Goal: Task Accomplishment & Management: Complete application form

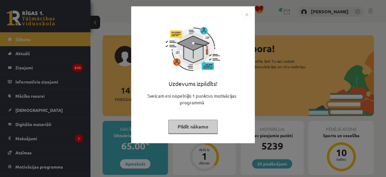
click at [206, 122] on button "Pildīt nākamo" at bounding box center [193, 127] width 50 height 14
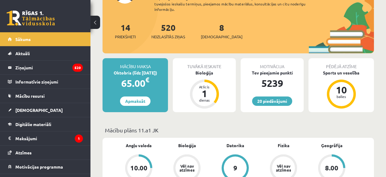
scroll to position [94, 0]
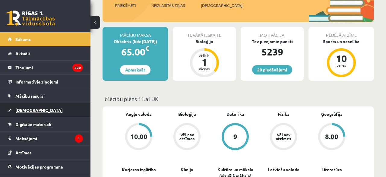
click at [23, 110] on span "[DEMOGRAPHIC_DATA]" at bounding box center [38, 109] width 47 height 5
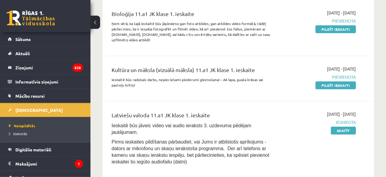
scroll to position [157, 0]
click at [335, 84] on link "Pildīt ieskaiti" at bounding box center [336, 85] width 40 height 8
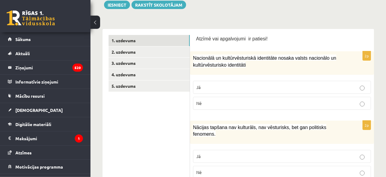
scroll to position [94, 0]
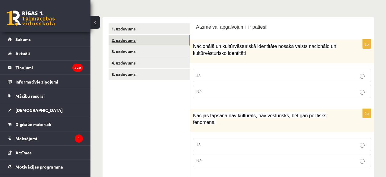
click at [168, 44] on link "2. uzdevums" at bounding box center [149, 40] width 81 height 11
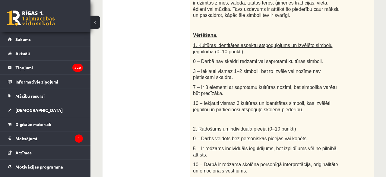
scroll to position [63, 0]
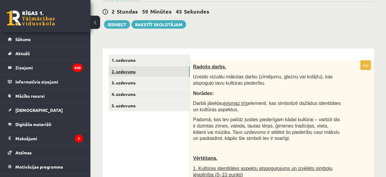
click at [179, 76] on link "2. uzdevums" at bounding box center [149, 71] width 81 height 11
click at [183, 81] on link "3. uzdevums" at bounding box center [149, 82] width 81 height 11
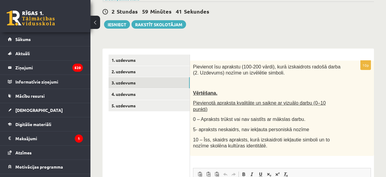
scroll to position [0, 0]
click at [178, 92] on link "4. uzdevums" at bounding box center [149, 94] width 81 height 11
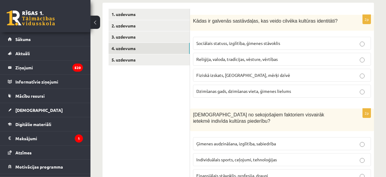
scroll to position [157, 0]
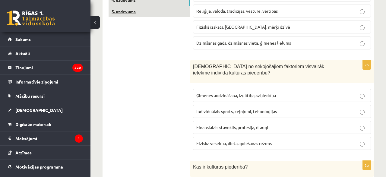
click at [175, 11] on link "5. uzdevums" at bounding box center [149, 11] width 81 height 11
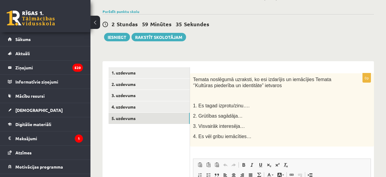
scroll to position [0, 0]
click at [167, 69] on link "1. uzdevums" at bounding box center [149, 72] width 81 height 11
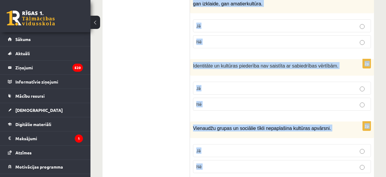
scroll to position [938, 0]
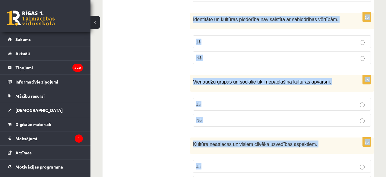
drag, startPoint x: 197, startPoint y: 71, endPoint x: 242, endPoint y: 192, distance: 129.1
copy form "Loremi dol sitametcons ad elitsed! 8d Eiusmodte in utlaboreetdolore magnaaliqu …"
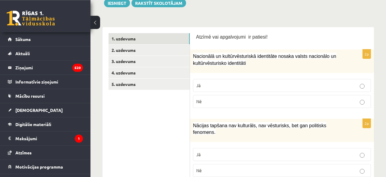
scroll to position [94, 0]
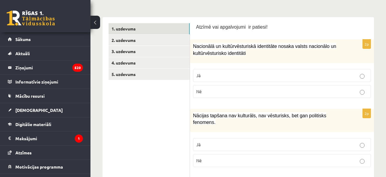
click at [228, 92] on p "Nē" at bounding box center [282, 91] width 171 height 6
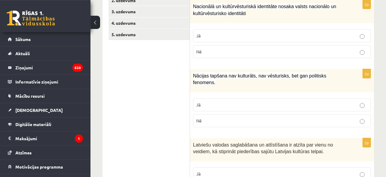
scroll to position [157, 0]
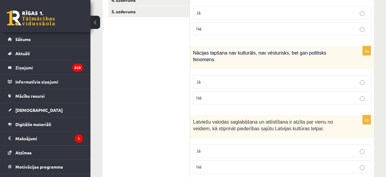
click at [210, 95] on p "Nē" at bounding box center [282, 98] width 171 height 6
click at [214, 148] on p "Jā" at bounding box center [282, 151] width 171 height 6
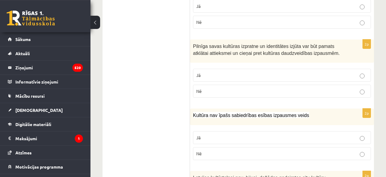
scroll to position [314, 0]
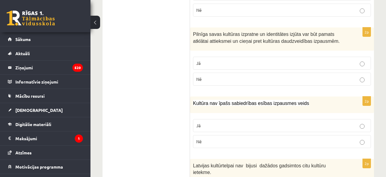
click at [233, 60] on p "Jā" at bounding box center [282, 63] width 171 height 6
click at [235, 135] on label "Nē" at bounding box center [282, 141] width 178 height 13
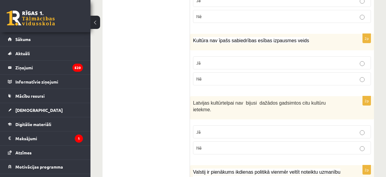
click at [223, 145] on p "Nē" at bounding box center [282, 148] width 171 height 6
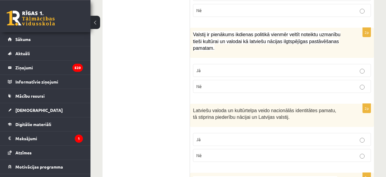
scroll to position [502, 0]
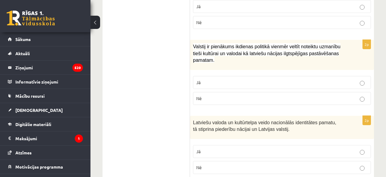
click at [211, 76] on label "Jā" at bounding box center [282, 82] width 178 height 13
click at [202, 149] on p "Jā" at bounding box center [282, 152] width 171 height 6
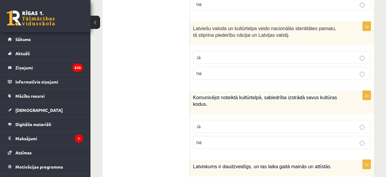
click at [224, 123] on p "Jā" at bounding box center [282, 126] width 171 height 6
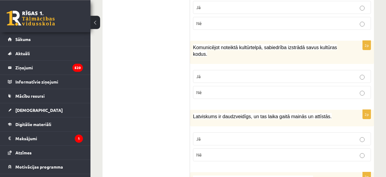
scroll to position [659, 0]
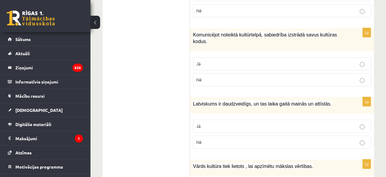
click at [233, 123] on p "Jā" at bounding box center [282, 126] width 171 height 6
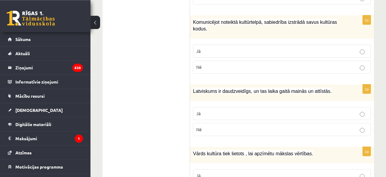
scroll to position [691, 0]
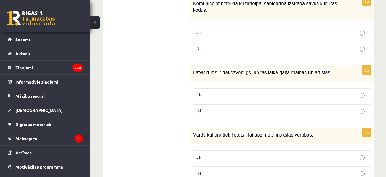
click at [214, 151] on label "Jā" at bounding box center [282, 157] width 178 height 13
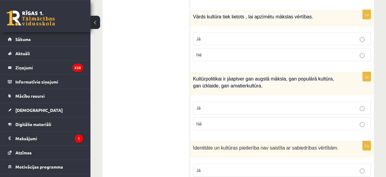
scroll to position [816, 0]
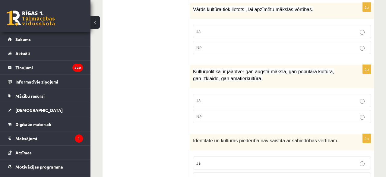
click at [217, 94] on label "Jā" at bounding box center [282, 100] width 178 height 13
click at [212, 176] on p "Nē" at bounding box center [282, 179] width 171 height 6
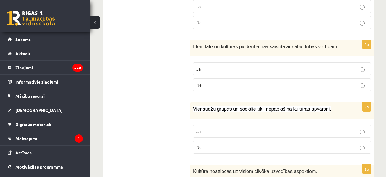
click at [215, 144] on p "Nē" at bounding box center [282, 147] width 171 height 6
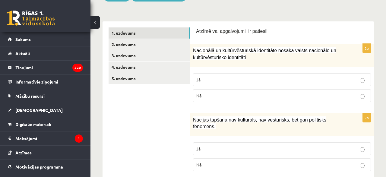
scroll to position [0, 0]
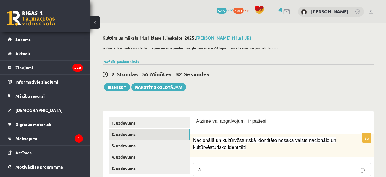
click at [162, 131] on link "2. uzdevums" at bounding box center [149, 134] width 81 height 11
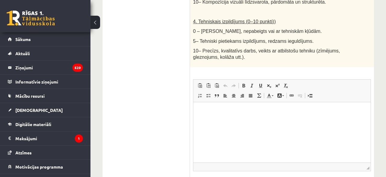
scroll to position [441, 0]
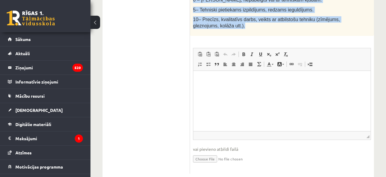
drag, startPoint x: 193, startPoint y: 68, endPoint x: 272, endPoint y: 14, distance: 95.4
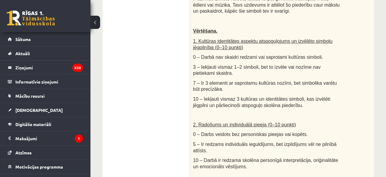
scroll to position [96, 0]
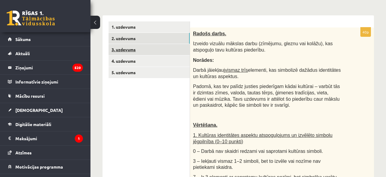
click at [151, 50] on link "3. uzdevums" at bounding box center [149, 49] width 81 height 11
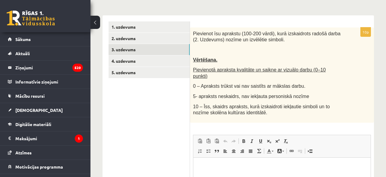
scroll to position [0, 0]
click at [194, 34] on span "Pievienot īsu aprakstu (100-200 vārdi), kurā izskaidrots radošā darba (2. Uzdev…" at bounding box center [267, 36] width 148 height 11
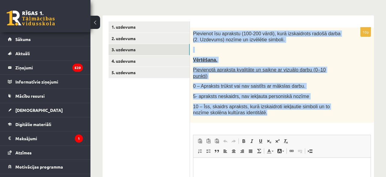
drag, startPoint x: 193, startPoint y: 33, endPoint x: 253, endPoint y: 110, distance: 98.1
click at [253, 110] on div "Pievienot īsu aprakstu (100-200 vārdi), kurā izskaidrots radošā darba (2. Uzdev…" at bounding box center [282, 74] width 184 height 95
copy div "Pievienot īsu aprakstu (100-200 vārdi), kurā izskaidrots radošā darba (2. Uzdev…"
click at [238, 58] on p "Vērtēšana." at bounding box center [267, 60] width 148 height 6
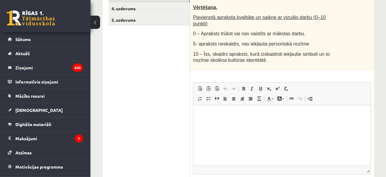
scroll to position [159, 0]
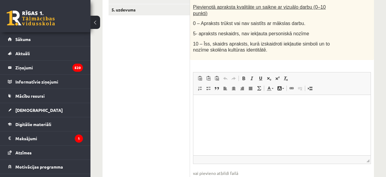
click at [229, 134] on html at bounding box center [283, 125] width 178 height 60
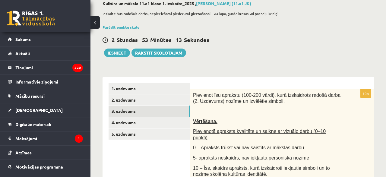
scroll to position [33, 0]
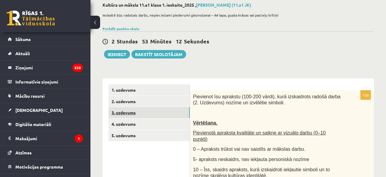
click at [146, 117] on link "3. uzdevums" at bounding box center [149, 112] width 81 height 11
click at [146, 121] on link "4. uzdevums" at bounding box center [149, 124] width 81 height 11
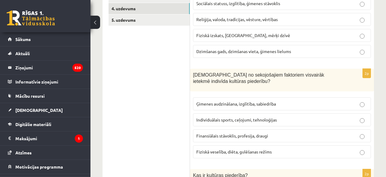
scroll to position [127, 0]
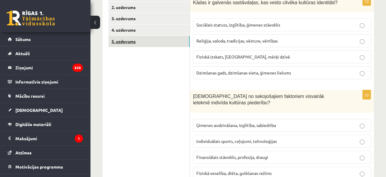
click at [143, 42] on link "5. uzdevums" at bounding box center [149, 41] width 81 height 11
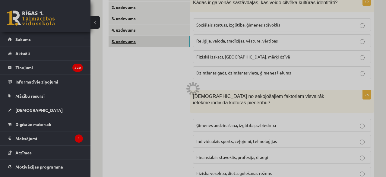
scroll to position [113, 0]
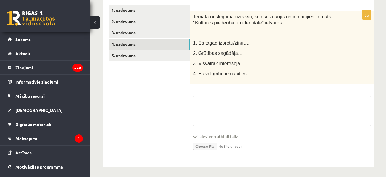
click at [148, 42] on link "4. uzdevums" at bounding box center [149, 44] width 81 height 11
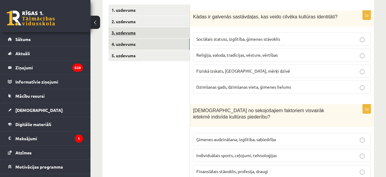
click at [143, 33] on link "3. uzdevums" at bounding box center [149, 32] width 81 height 11
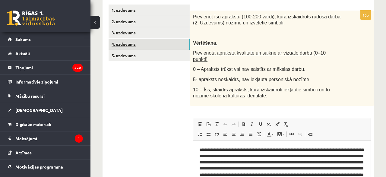
click at [160, 43] on link "4. uzdevums" at bounding box center [149, 44] width 81 height 11
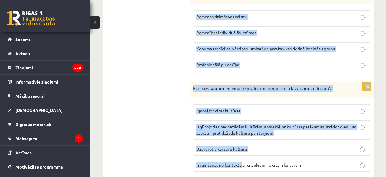
scroll to position [917, 0]
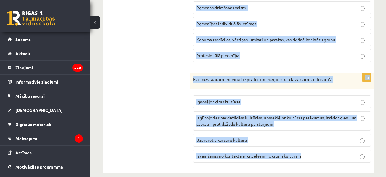
drag, startPoint x: 194, startPoint y: 16, endPoint x: 380, endPoint y: 143, distance: 225.1
copy form "Lorem ip dolorsit ametconsect, adi elits doeiusm temporin utlaboreet? Doloremag…"
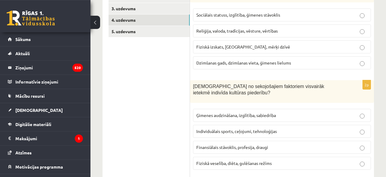
scroll to position [126, 0]
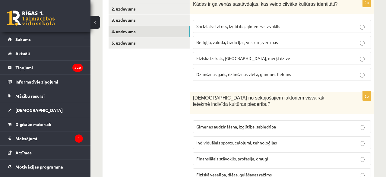
click at [209, 42] on span "Reliģija, valoda, tradīcijas, vēsture, vērtības" at bounding box center [238, 42] width 82 height 5
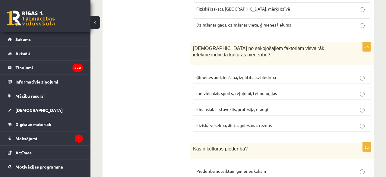
scroll to position [188, 0]
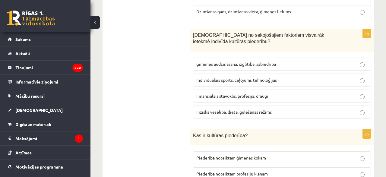
click at [221, 64] on span "Ģimenes audzināšana, izglītība, sabiedrība" at bounding box center [237, 63] width 80 height 5
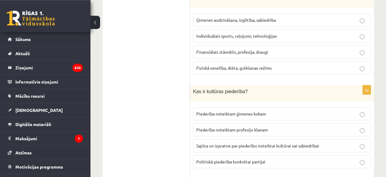
scroll to position [283, 0]
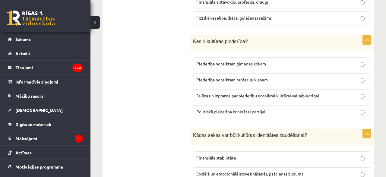
click at [218, 93] on span "Sajūta un izpratne par piederību noteiktai kultūrai vai sabiedrībai" at bounding box center [258, 95] width 123 height 5
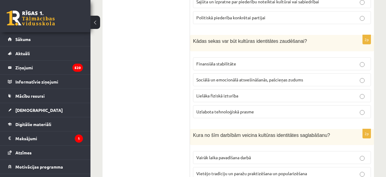
click at [200, 77] on span "Sociālā un emocionālā atsvešināšanās, pašcieņas zudums" at bounding box center [250, 79] width 107 height 5
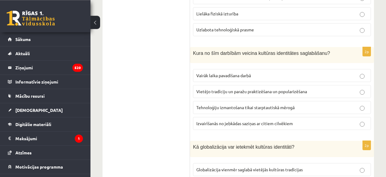
scroll to position [471, 0]
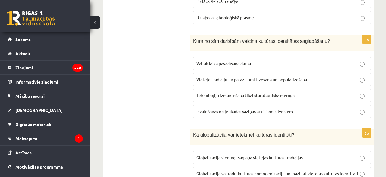
click at [221, 77] on span "Vietējo tradīciju un paražu praktizēšana un popularizēšana" at bounding box center [252, 79] width 111 height 5
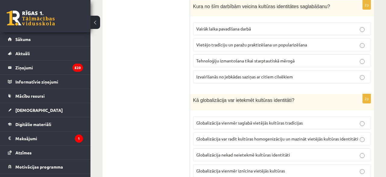
scroll to position [534, 0]
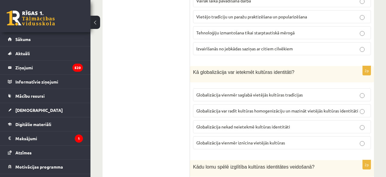
click at [286, 108] on span "Globalizācija var radīt kultūras homogenizāciju un mazināt vietējās kultūras id…" at bounding box center [278, 110] width 162 height 5
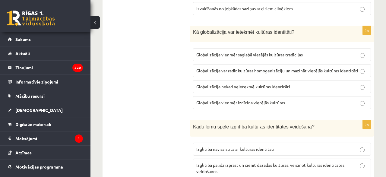
scroll to position [659, 0]
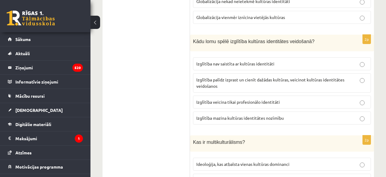
click at [210, 78] on span "Izglītība palīdz izprast un cienīt dažādas kultūras, veicinot kultūras identitā…" at bounding box center [271, 83] width 148 height 12
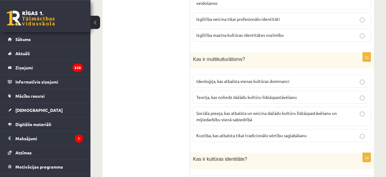
scroll to position [754, 0]
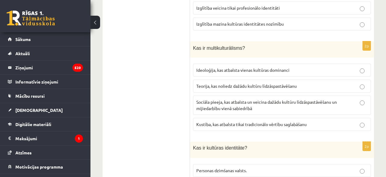
click at [219, 101] on span "Sociāla pieeja, kas atbalsta un veicina dažādu kultūru līdzāspastāvēšanu un mij…" at bounding box center [267, 105] width 141 height 12
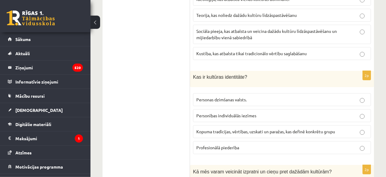
scroll to position [848, 0]
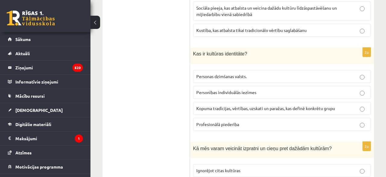
click at [231, 106] on span "Kopuma tradīcijas, vērtības, uzskati un paražas, kas definē konkrētu grupu" at bounding box center [266, 108] width 139 height 5
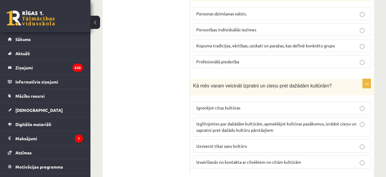
scroll to position [917, 0]
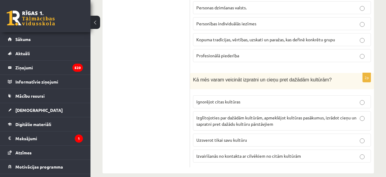
click at [263, 115] on span "Izglītojoties par dažādām kultūrām, apmeklējot kultūras pasākumus, izrādot cieņ…" at bounding box center [277, 121] width 160 height 12
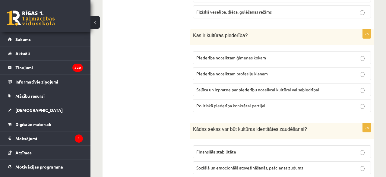
scroll to position [100, 0]
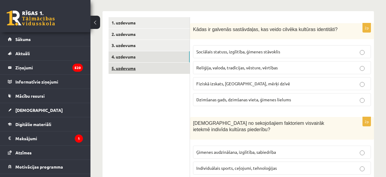
click at [178, 67] on link "5. uzdevums" at bounding box center [149, 68] width 81 height 11
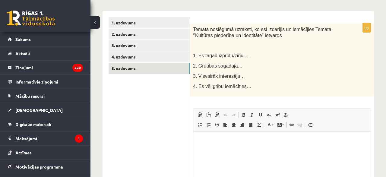
scroll to position [0, 0]
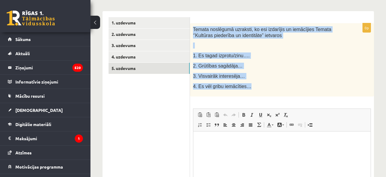
drag, startPoint x: 191, startPoint y: 27, endPoint x: 244, endPoint y: 92, distance: 83.7
click at [244, 92] on div "Temata noslēgumā uzraksti, ko esi izdarījis un iemācījies Temata ‘’Kultūras pie…" at bounding box center [282, 59] width 184 height 73
copy div "Temata noslēgumā uzraksti, ko esi izdarījis un iemācījies Temata ‘’Kultūras pie…"
click at [276, 66] on p "2. Grūtības sagādāja…" at bounding box center [267, 66] width 148 height 6
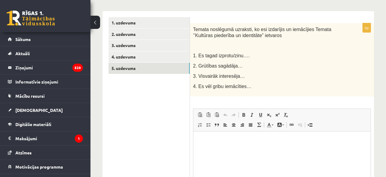
click at [192, 56] on div "Temata noslēgumā uzraksti, ko esi izdarījis un iemācījies Temata ‘’Kultūras pie…" at bounding box center [282, 59] width 184 height 73
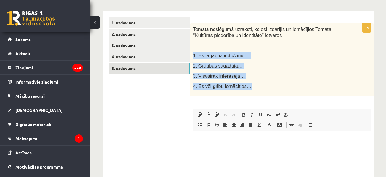
drag, startPoint x: 194, startPoint y: 56, endPoint x: 244, endPoint y: 93, distance: 62.5
click at [244, 93] on div "Temata noslēgumā uzraksti, ko esi izdarījis un iemācījies Temata ‘’Kultūras pie…" at bounding box center [282, 59] width 184 height 73
copy div "1. Es tagad izprotu/zinu…. 2. Grūtības sagādāja… 3. Visvairāk interesēja… 4. Es…"
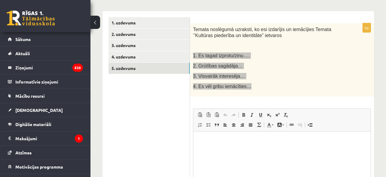
click at [236, 135] on html at bounding box center [283, 161] width 178 height 60
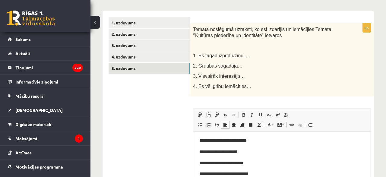
click at [276, 38] on p "Temata noslēgumā uzraksti, ko esi izdarījis un iemācījies Temata ‘’Kultūras pie…" at bounding box center [267, 32] width 148 height 12
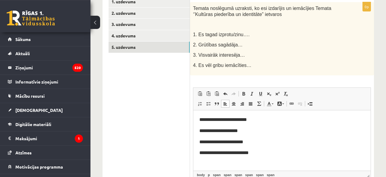
scroll to position [132, 0]
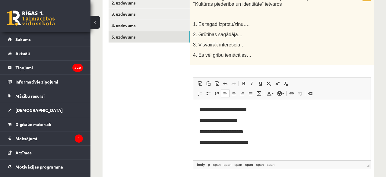
click at [259, 111] on p "**********" at bounding box center [282, 109] width 165 height 7
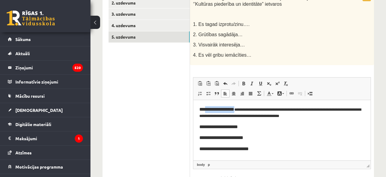
drag, startPoint x: 235, startPoint y: 110, endPoint x: 204, endPoint y: 109, distance: 31.1
click at [204, 109] on span "**********" at bounding box center [217, 109] width 35 height 5
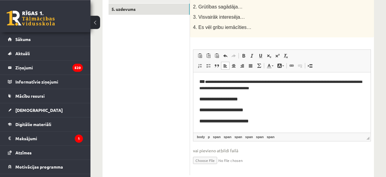
scroll to position [174, 0]
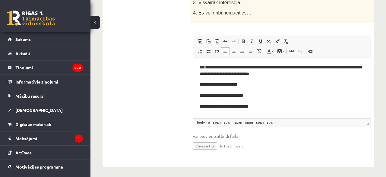
click at [261, 77] on p "**********" at bounding box center [283, 70] width 166 height 13
click at [258, 89] on body "**********" at bounding box center [282, 87] width 165 height 47
drag, startPoint x: 249, startPoint y: 85, endPoint x: 205, endPoint y: 88, distance: 44.8
click at [205, 88] on body "**********" at bounding box center [282, 87] width 165 height 47
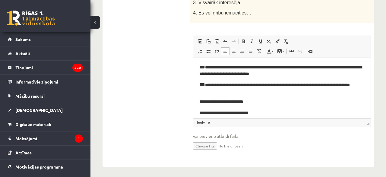
click at [264, 107] on body "**********" at bounding box center [282, 90] width 165 height 53
click at [249, 102] on p "**********" at bounding box center [282, 101] width 165 height 7
drag, startPoint x: 251, startPoint y: 101, endPoint x: 206, endPoint y: 101, distance: 45.3
click at [206, 101] on p "**********" at bounding box center [282, 101] width 165 height 7
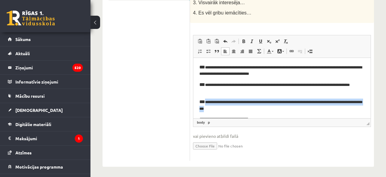
drag, startPoint x: 204, startPoint y: 101, endPoint x: 227, endPoint y: 107, distance: 23.8
click at [227, 107] on p "**********" at bounding box center [283, 104] width 166 height 13
copy p "**********"
drag, startPoint x: 203, startPoint y: 103, endPoint x: 230, endPoint y: 108, distance: 27.0
click at [230, 108] on p "**********" at bounding box center [283, 104] width 166 height 13
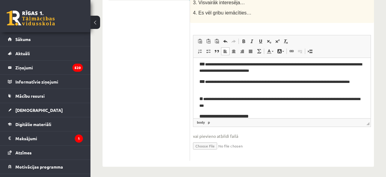
scroll to position [5, 0]
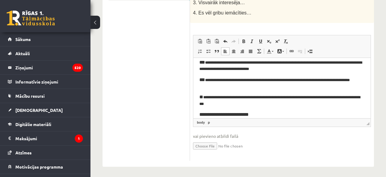
click at [200, 96] on span "**" at bounding box center [202, 96] width 4 height 5
drag, startPoint x: 257, startPoint y: 111, endPoint x: 205, endPoint y: 116, distance: 51.9
click at [205, 116] on body "**********" at bounding box center [282, 88] width 165 height 59
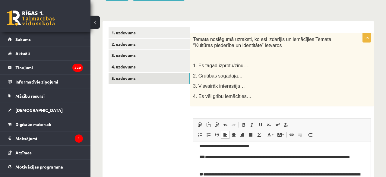
scroll to position [80, 0]
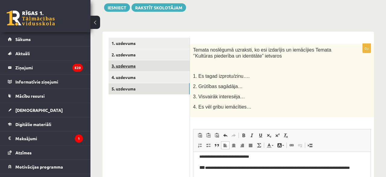
click at [176, 70] on link "3. uzdevums" at bounding box center [149, 65] width 81 height 11
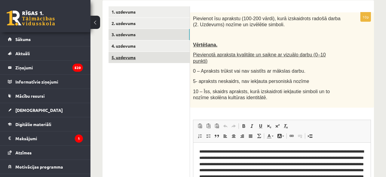
scroll to position [0, 0]
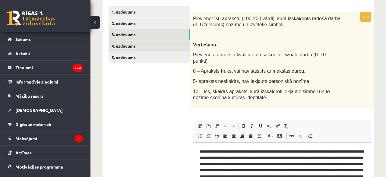
click at [153, 50] on link "4. uzdevums" at bounding box center [149, 45] width 81 height 11
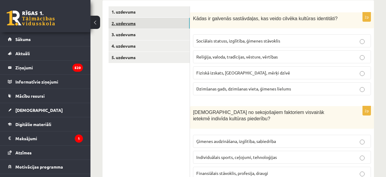
click at [146, 24] on link "2. uzdevums" at bounding box center [149, 23] width 81 height 11
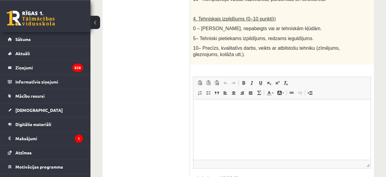
scroll to position [441, 0]
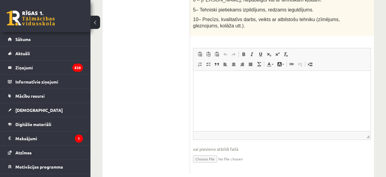
click at [202, 152] on input "file" at bounding box center [282, 158] width 178 height 12
type input "**********"
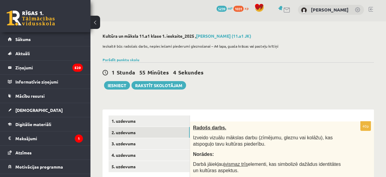
scroll to position [65, 0]
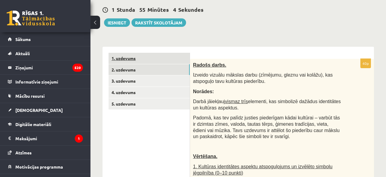
click at [161, 59] on link "1. uzdevums" at bounding box center [149, 58] width 81 height 11
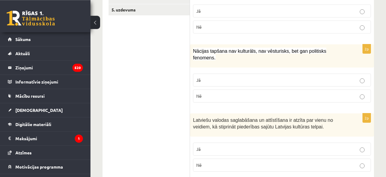
scroll to position [96, 0]
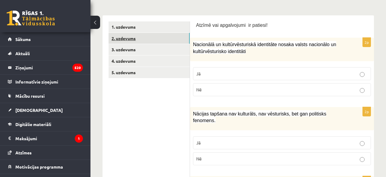
click at [174, 43] on link "2. uzdevums" at bounding box center [149, 38] width 81 height 11
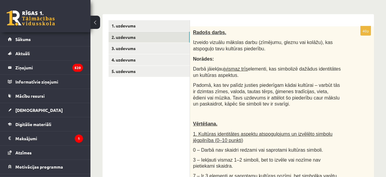
scroll to position [65, 0]
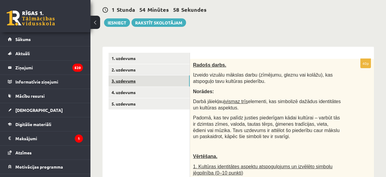
click at [184, 82] on link "3. uzdevums" at bounding box center [149, 80] width 81 height 11
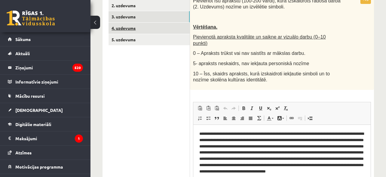
scroll to position [0, 0]
click at [164, 28] on link "4. uzdevums" at bounding box center [149, 28] width 81 height 11
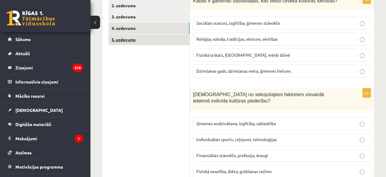
click at [172, 38] on link "5. uzdevums" at bounding box center [149, 39] width 81 height 11
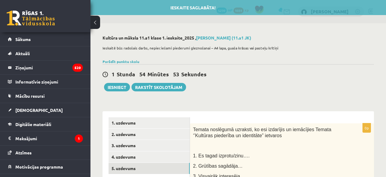
scroll to position [126, 0]
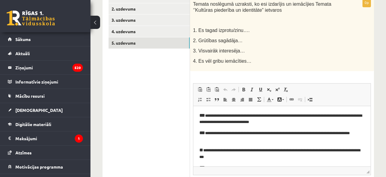
click at [128, 37] on ul "1. uzdevums 2. uzdevums 3. uzdevums 4. uzdevums 5. uzdevums" at bounding box center [150, 100] width 82 height 217
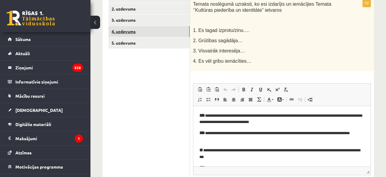
click at [131, 34] on link "4. uzdevums" at bounding box center [149, 31] width 81 height 11
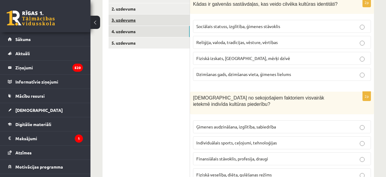
click at [136, 20] on link "3. uzdevums" at bounding box center [149, 19] width 81 height 11
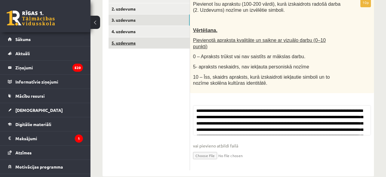
click at [145, 46] on link "5. uzdevums" at bounding box center [149, 42] width 81 height 11
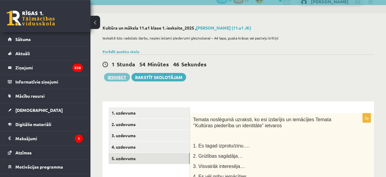
scroll to position [0, 0]
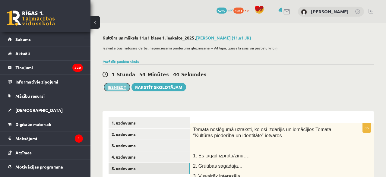
click at [123, 88] on button "Iesniegt" at bounding box center [117, 87] width 26 height 8
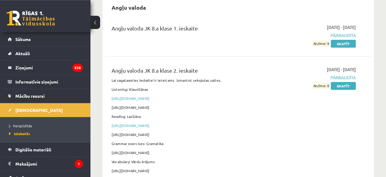
scroll to position [63, 0]
click at [28, 108] on span "[DEMOGRAPHIC_DATA]" at bounding box center [38, 109] width 47 height 5
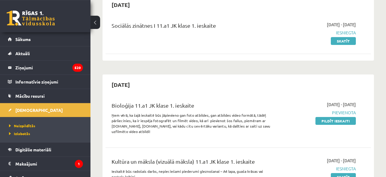
scroll to position [63, 0]
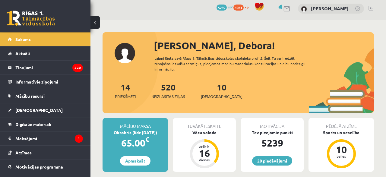
scroll to position [157, 0]
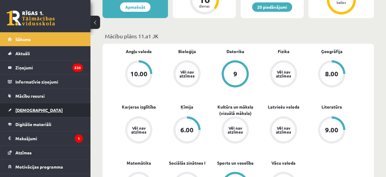
click at [41, 111] on link "[DEMOGRAPHIC_DATA]" at bounding box center [45, 110] width 75 height 14
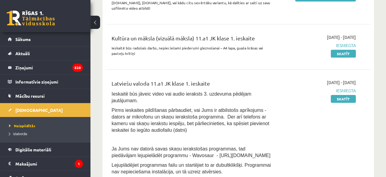
scroll to position [126, 0]
